Goal: Find contact information

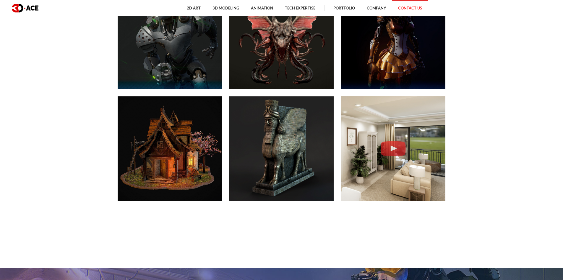
scroll to position [385, 0]
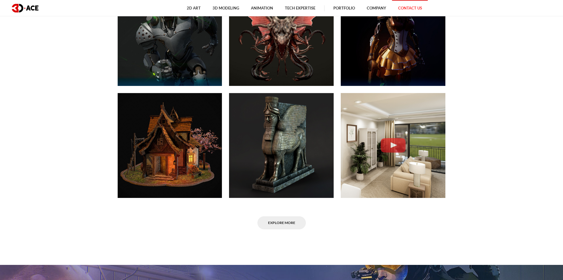
click at [412, 9] on link "Contact Us" at bounding box center [411, 8] width 36 height 16
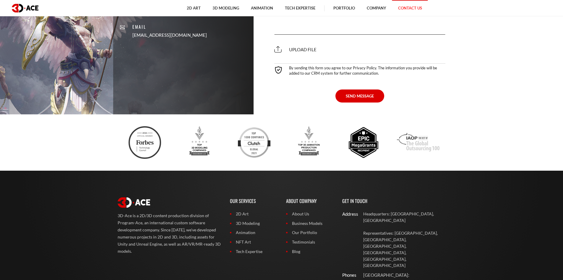
scroll to position [444, 0]
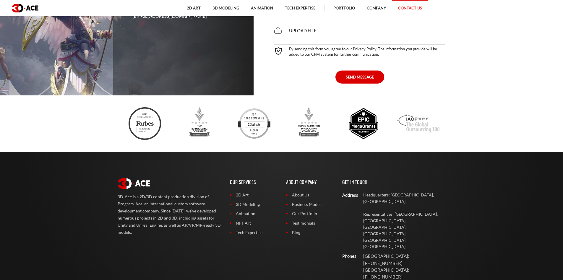
click at [396, 236] on div "Address Headquarters: Nicosia, Cyprus Representatives: USA, Canada, UAE, German…" at bounding box center [395, 240] width 104 height 99
copy div "[EMAIL_ADDRESS][DOMAIN_NAME]"
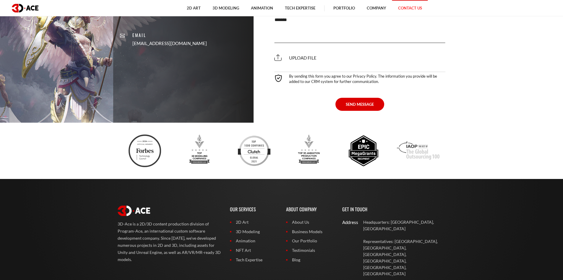
scroll to position [414, 0]
